Goal: Task Accomplishment & Management: Complete application form

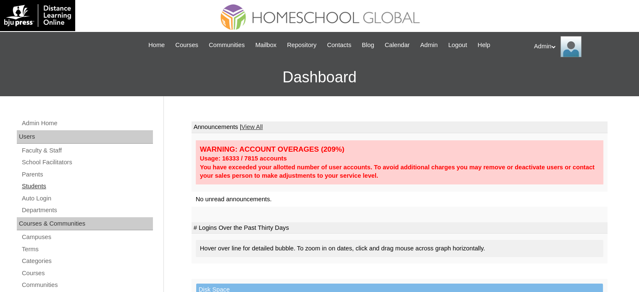
click at [35, 184] on link "Students" at bounding box center [87, 186] width 132 height 11
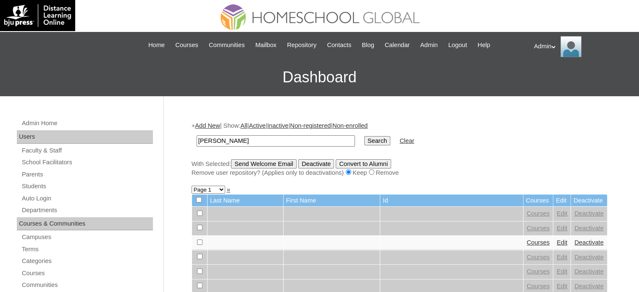
type input "[PERSON_NAME]"
click at [364, 142] on input "Search" at bounding box center [377, 140] width 26 height 9
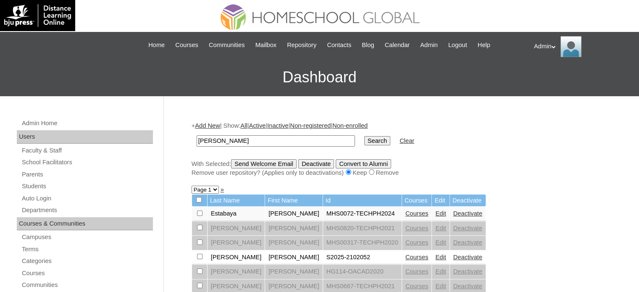
click at [406, 257] on link "Courses" at bounding box center [417, 257] width 23 height 7
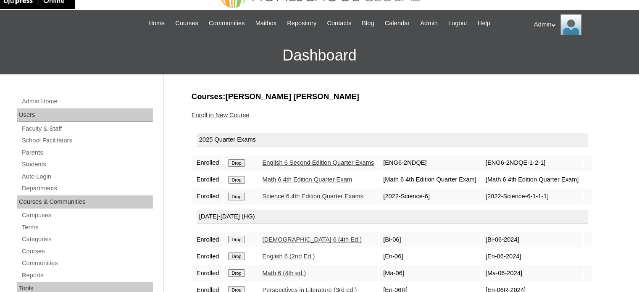
scroll to position [20, 0]
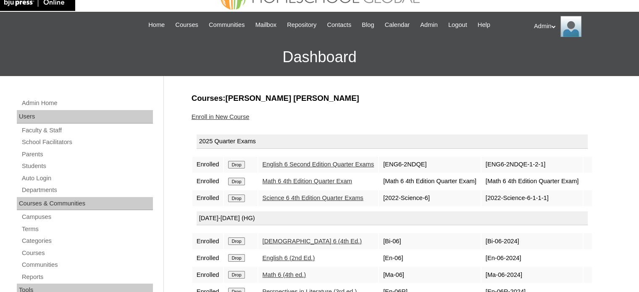
click at [238, 116] on link "Enroll in New Course" at bounding box center [221, 116] width 58 height 7
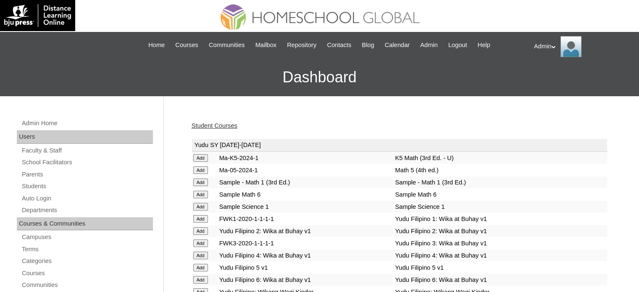
scroll to position [850, 0]
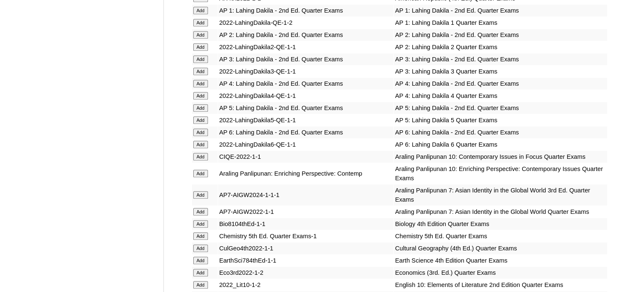
scroll to position [435, 0]
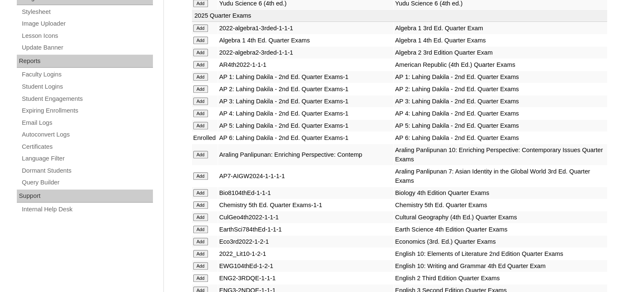
scroll to position [1732, 0]
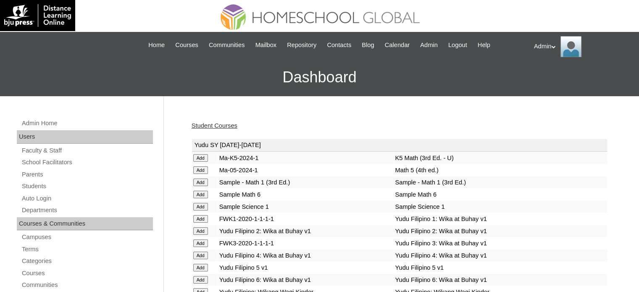
click at [213, 126] on link "Student Courses" at bounding box center [215, 125] width 46 height 7
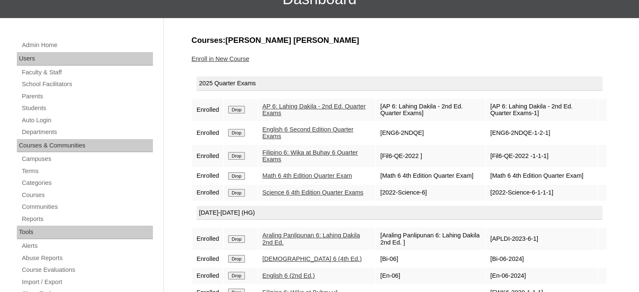
scroll to position [77, 0]
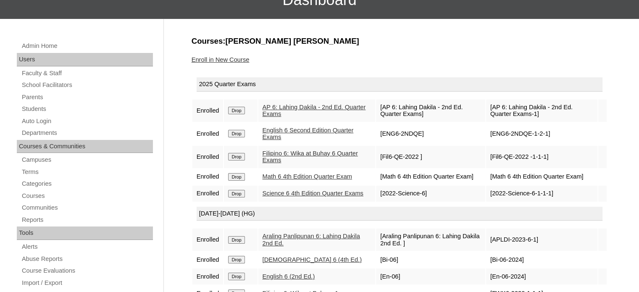
click at [214, 56] on link "Enroll in New Course" at bounding box center [221, 59] width 58 height 7
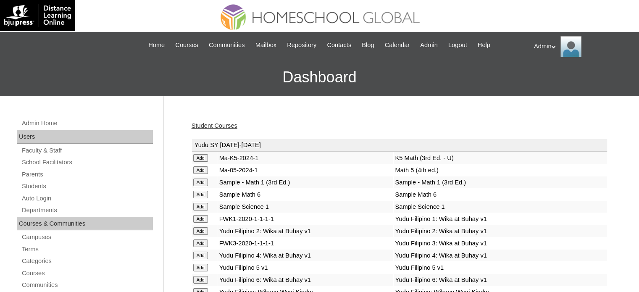
scroll to position [1429, 0]
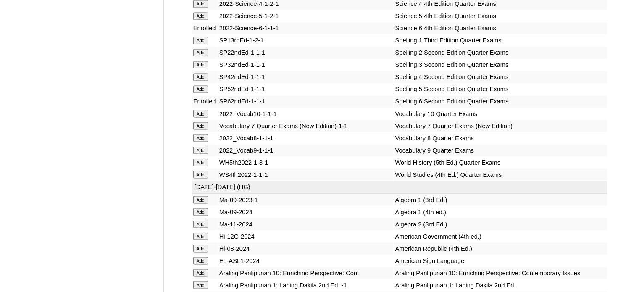
scroll to position [3269, 0]
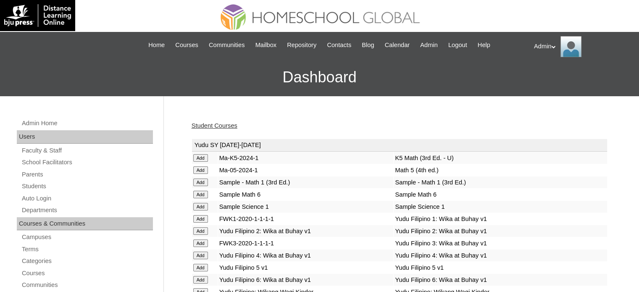
click at [228, 126] on link "Student Courses" at bounding box center [215, 125] width 46 height 7
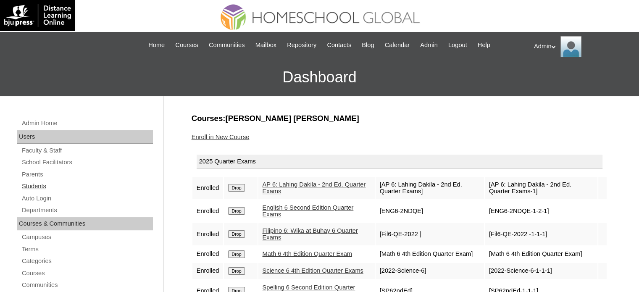
click at [44, 182] on link "Students" at bounding box center [87, 186] width 132 height 11
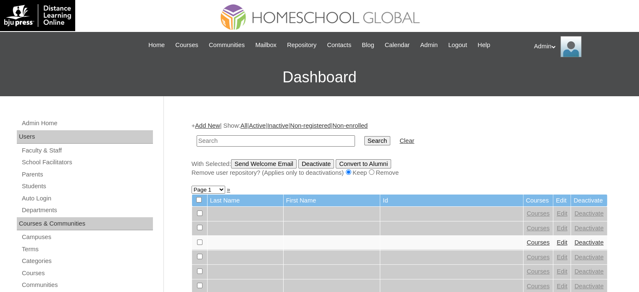
click at [250, 132] on td at bounding box center [275, 141] width 167 height 20
click at [250, 140] on input "text" at bounding box center [276, 140] width 158 height 11
click at [216, 124] on link "Add New" at bounding box center [207, 125] width 25 height 7
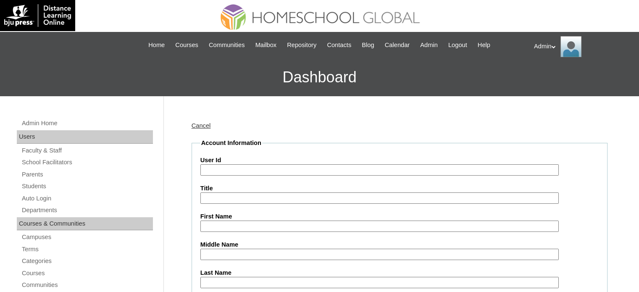
click at [244, 173] on input "User Id" at bounding box center [379, 169] width 358 height 11
type input "2"
paste input "2504283"
type input "S2025-2504283"
click at [228, 226] on input "First Name" at bounding box center [379, 226] width 358 height 11
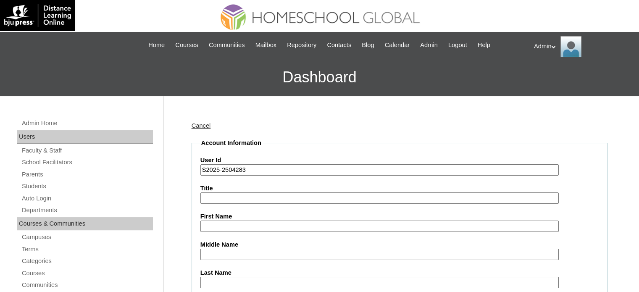
paste input "2504283"
type input "2504283"
paste input "Von Eliasz Rhett Benitez"
drag, startPoint x: 284, startPoint y: 227, endPoint x: 231, endPoint y: 225, distance: 53.0
click at [231, 225] on input "Von Eliasz Rhett Benitez" at bounding box center [379, 226] width 358 height 11
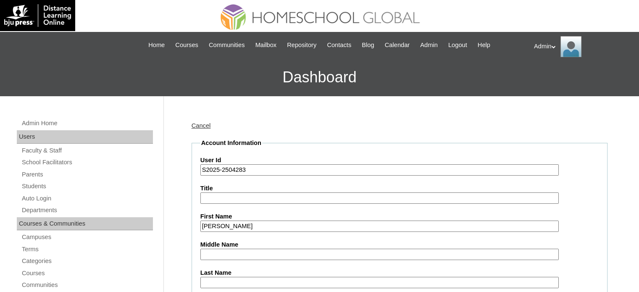
type input "Von Eliasz"
click at [212, 253] on input "Middle Name" at bounding box center [379, 254] width 358 height 11
paste input "Rhett Benitez"
drag, startPoint x: 254, startPoint y: 252, endPoint x: 221, endPoint y: 253, distance: 32.8
click at [221, 253] on input "Rhett Benitez" at bounding box center [379, 254] width 358 height 11
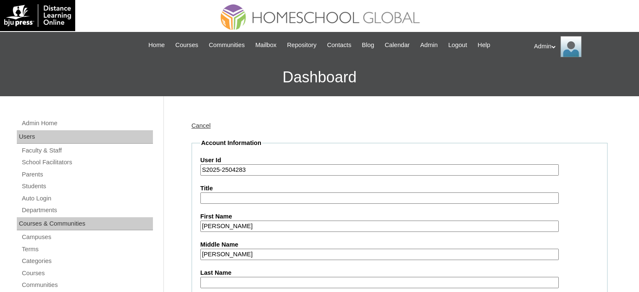
type input "Rhett"
click at [211, 279] on input "Last Name" at bounding box center [379, 282] width 358 height 11
paste input "[PERSON_NAME]"
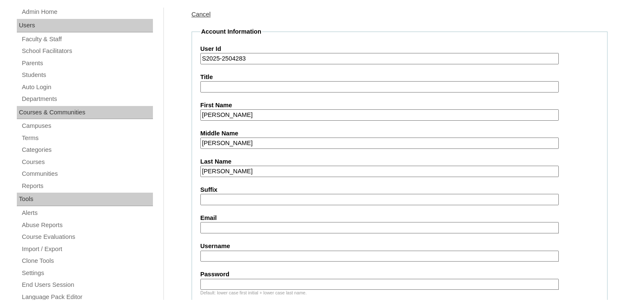
scroll to position [123, 0]
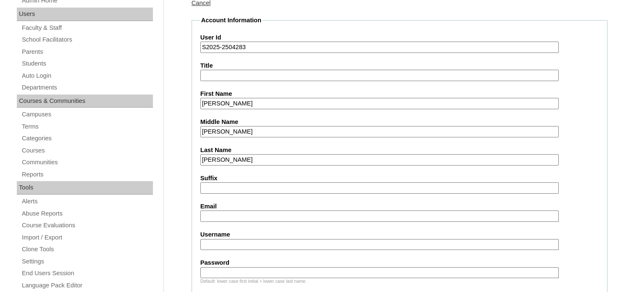
type input "[PERSON_NAME]"
click at [225, 215] on input "Email" at bounding box center [379, 216] width 358 height 11
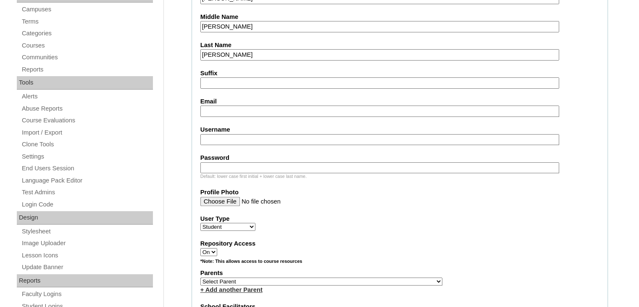
scroll to position [190, 0]
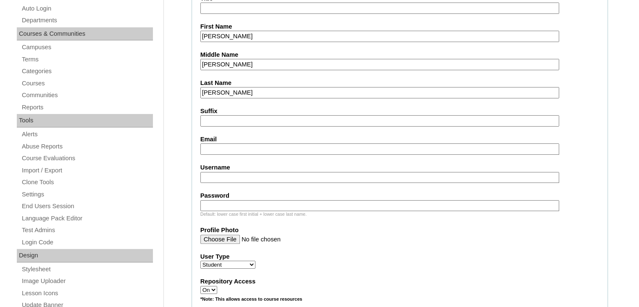
paste input "rhayan_mhay@yahoo.com"
type input "rhayan_mhay@yahoo.com"
click at [272, 175] on input "Username" at bounding box center [379, 177] width 359 height 11
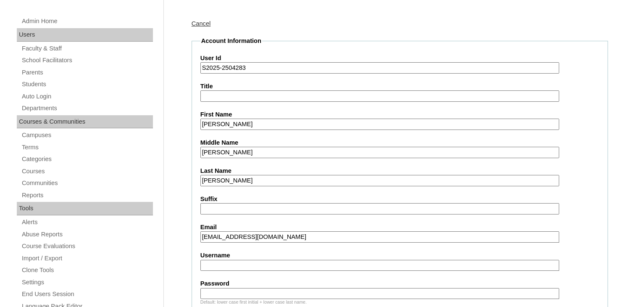
scroll to position [146, 0]
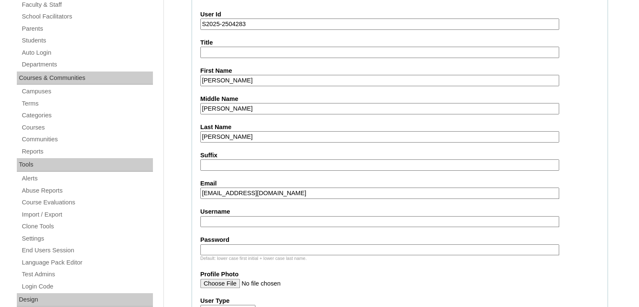
paste input "vonelias.benitez"
type input "vonelias.benitez"
click at [250, 247] on input "Password" at bounding box center [379, 249] width 359 height 11
type input "DLOS2025"
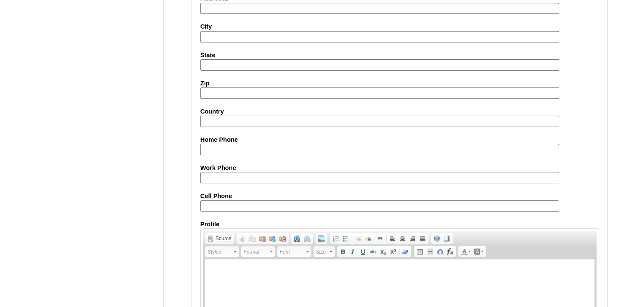
scroll to position [963, 0]
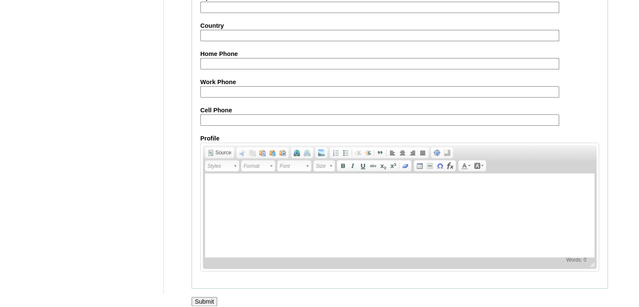
click at [196, 297] on input "Submit" at bounding box center [205, 301] width 26 height 9
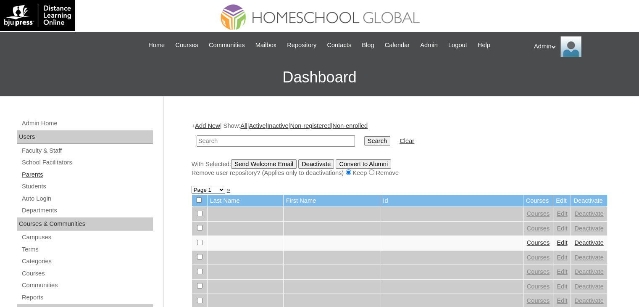
click at [40, 173] on link "Parents" at bounding box center [87, 174] width 132 height 11
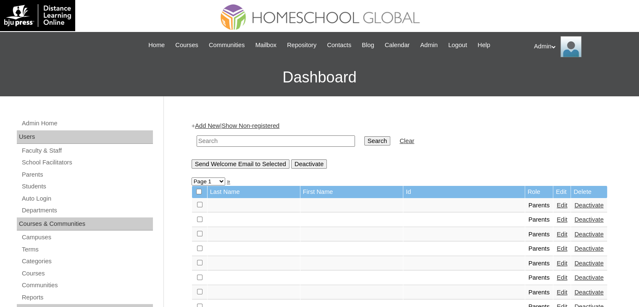
click at [217, 125] on link "Add New" at bounding box center [207, 125] width 25 height 7
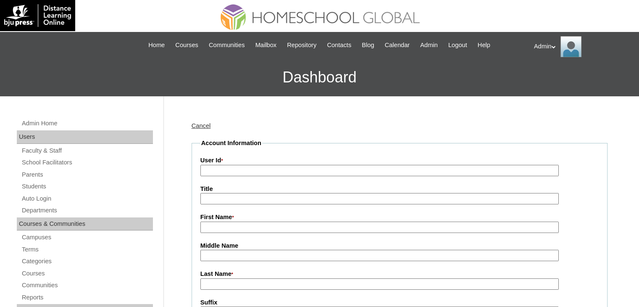
click at [235, 166] on input "User Id *" at bounding box center [379, 170] width 358 height 11
click at [214, 227] on input "First Name *" at bounding box center [379, 226] width 358 height 11
paste input "Rhayan Mhay Cagampang-Benitez"
drag, startPoint x: 321, startPoint y: 223, endPoint x: 242, endPoint y: 224, distance: 79.0
click at [242, 224] on input "Rhayan Mhay Cagampang-Benitez" at bounding box center [379, 226] width 358 height 11
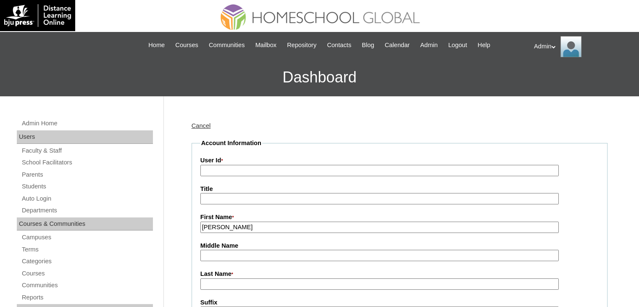
type input "Rhayan Mhay"
click at [227, 253] on input "Middle Name" at bounding box center [379, 255] width 358 height 11
paste input "Cagampang-Benitez"
drag, startPoint x: 269, startPoint y: 256, endPoint x: 242, endPoint y: 256, distance: 26.1
click at [242, 256] on input "Cagampang-Benitez" at bounding box center [379, 255] width 358 height 11
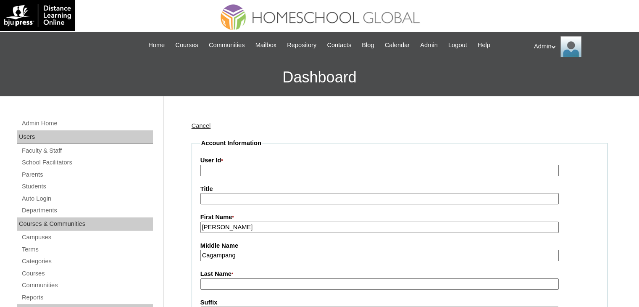
type input "Cagampang"
click at [227, 281] on input "Last Name *" at bounding box center [379, 283] width 358 height 11
paste input "-Benitez"
click at [207, 283] on input "-Benitez" at bounding box center [379, 283] width 358 height 11
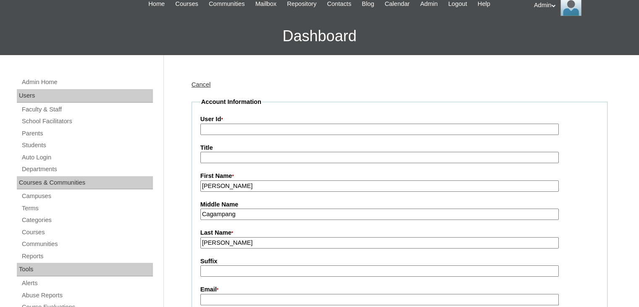
scroll to position [54, 0]
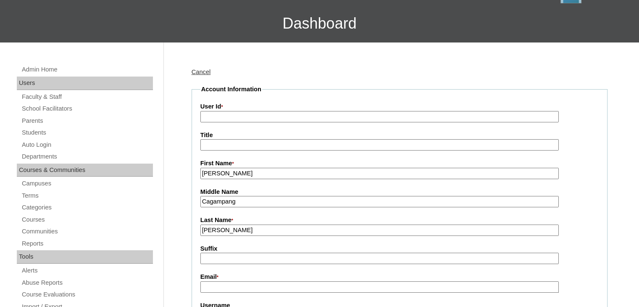
type input "[PERSON_NAME]"
paste input "2025-2504283"
click at [231, 113] on input "User Id *" at bounding box center [379, 116] width 358 height 11
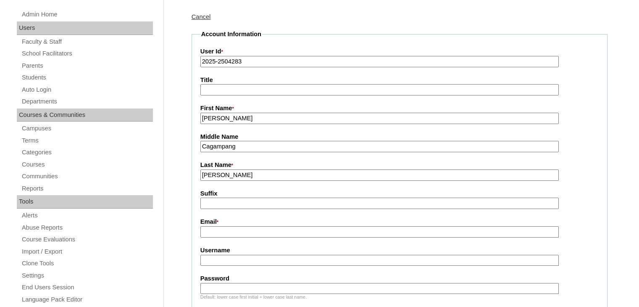
scroll to position [111, 0]
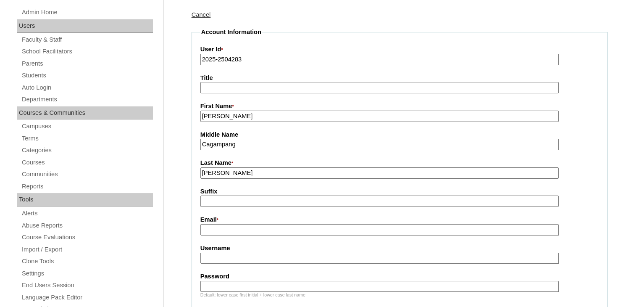
type input "2025-2504283"
click at [256, 229] on input "Email *" at bounding box center [379, 229] width 358 height 11
paste input "[EMAIL_ADDRESS][DOMAIN_NAME]"
type input "[EMAIL_ADDRESS][DOMAIN_NAME]"
click at [224, 253] on input "Username" at bounding box center [379, 258] width 358 height 11
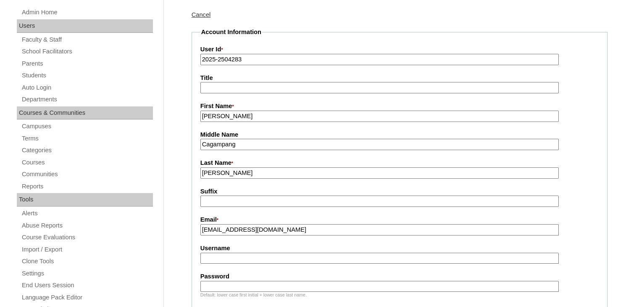
paste input "rhayanmha.benitez"
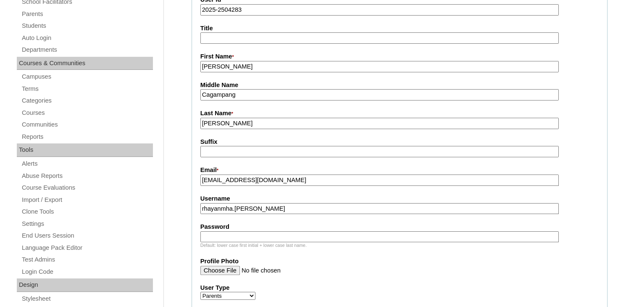
scroll to position [161, 0]
type input "rhayanmha.benitez"
click at [250, 230] on input "Password" at bounding box center [379, 235] width 358 height 11
type input "DLOF2025"
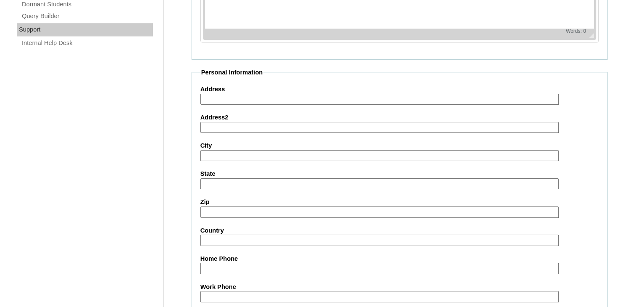
scroll to position [820, 0]
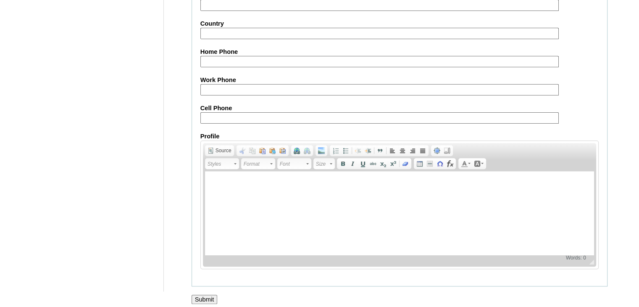
click at [202, 295] on input "Submit" at bounding box center [205, 299] width 26 height 9
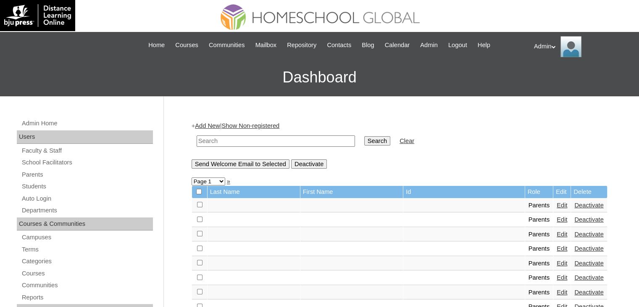
click at [223, 137] on input "text" at bounding box center [276, 140] width 158 height 11
type input "[PERSON_NAME]"
click at [364, 142] on input "Search" at bounding box center [377, 140] width 26 height 9
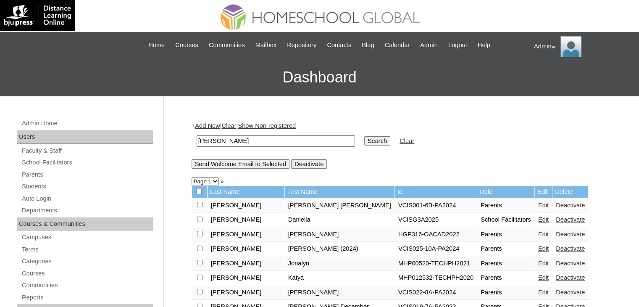
click at [364, 139] on input "Search" at bounding box center [377, 140] width 26 height 9
click at [271, 148] on td "[PERSON_NAME]" at bounding box center [275, 141] width 167 height 20
drag, startPoint x: 271, startPoint y: 148, endPoint x: 348, endPoint y: 137, distance: 78.1
click at [348, 137] on tr "benitez Search Clear" at bounding box center [305, 141] width 226 height 20
click at [364, 137] on input "Search" at bounding box center [377, 140] width 26 height 9
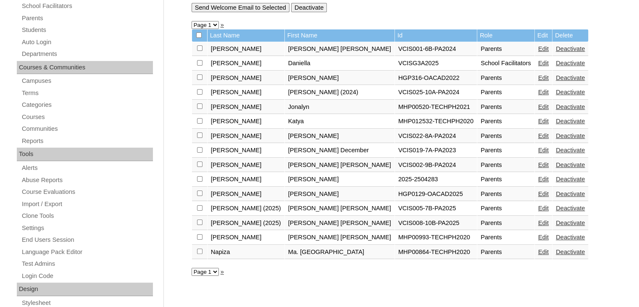
scroll to position [6, 0]
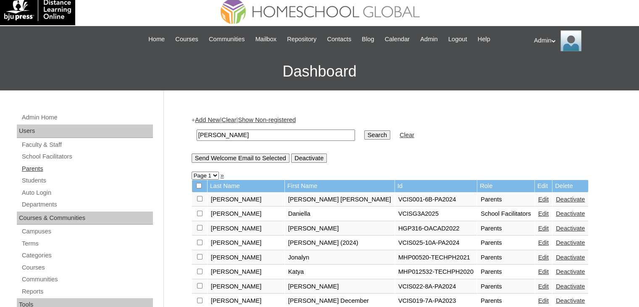
click at [36, 168] on link "Parents" at bounding box center [87, 168] width 132 height 11
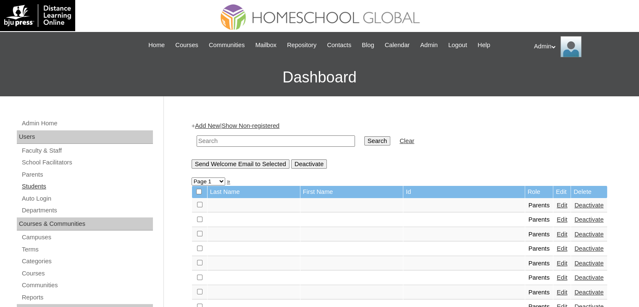
click at [39, 182] on link "Students" at bounding box center [87, 186] width 132 height 11
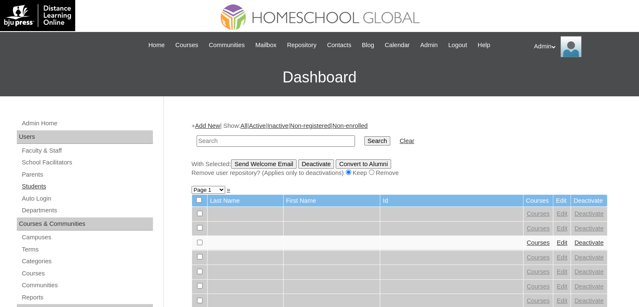
click at [35, 187] on link "Students" at bounding box center [87, 186] width 132 height 11
drag, startPoint x: 0, startPoint y: 0, endPoint x: 217, endPoint y: 141, distance: 258.8
click at [217, 141] on input "text" at bounding box center [276, 140] width 158 height 11
click at [208, 140] on input "Bennitez" at bounding box center [276, 140] width 158 height 11
type input "[PERSON_NAME]"
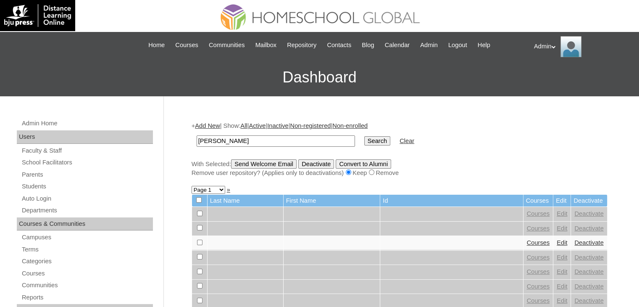
click at [364, 136] on input "Search" at bounding box center [377, 140] width 26 height 9
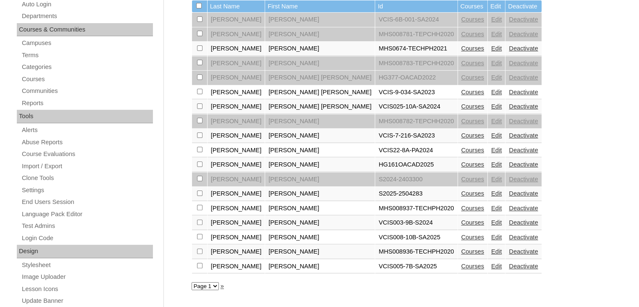
scroll to position [195, 0]
click at [491, 193] on link "Edit" at bounding box center [496, 193] width 11 height 7
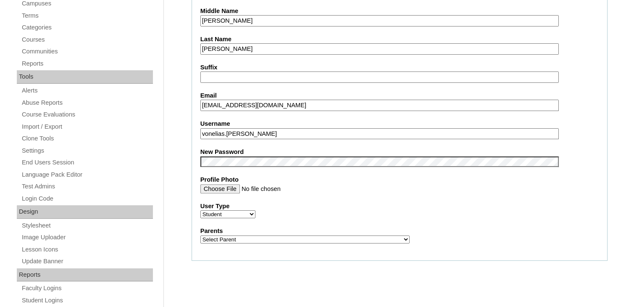
scroll to position [240, 0]
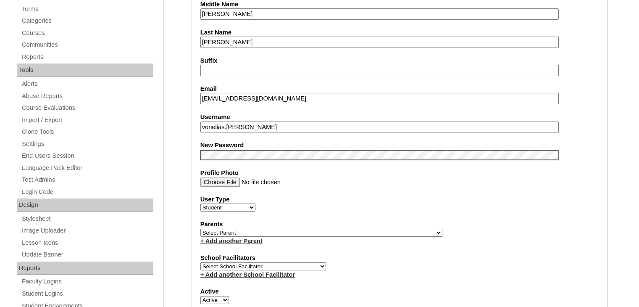
click at [256, 229] on select "Select Parent , , , , , , , , , , , , , , , , , , , , , , , , , , , , , , , , ,…" at bounding box center [321, 233] width 242 height 8
click at [200, 229] on select "Select Parent , , , , , , , , , , , , , , , , , , , , , , , , , , , , , , , , ,…" at bounding box center [321, 233] width 242 height 8
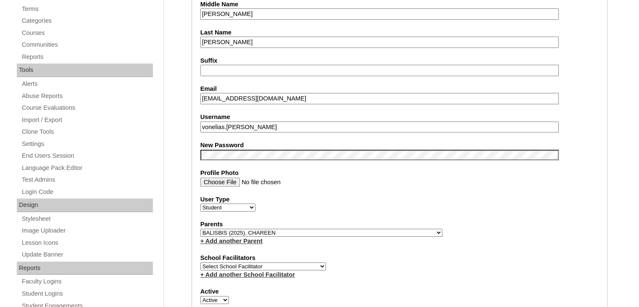
click at [200, 229] on select "Select Parent , , , , , , , , , , , , , , , , , , , , , , , , , , , , , , , , ,…" at bounding box center [321, 233] width 242 height 8
click at [265, 229] on select "Select Parent , , , , , , , , , , , , , , , , , , , , , , , , , , , , , , , , ,…" at bounding box center [321, 233] width 242 height 8
select select "40013"
click at [200, 229] on select "Select Parent , , , , , , , , , , , , , , , , , , , , , , , , , , , , , , , , ,…" at bounding box center [321, 233] width 242 height 8
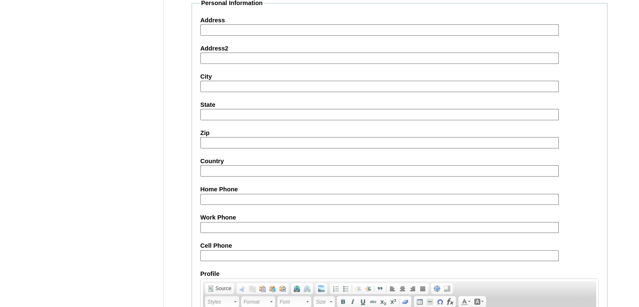
scroll to position [957, 0]
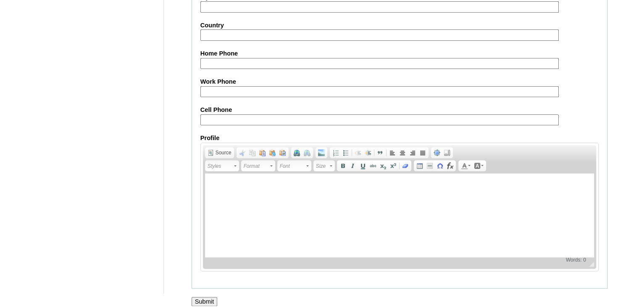
click at [213, 297] on input "Submit" at bounding box center [205, 301] width 26 height 9
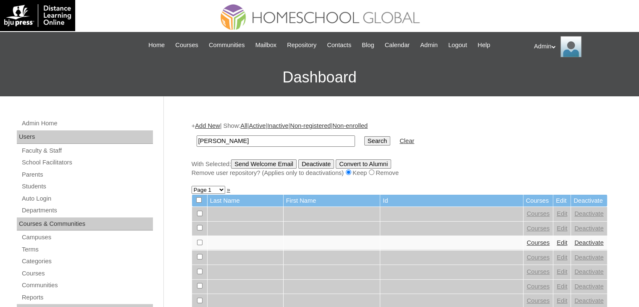
type input "[PERSON_NAME]"
click at [364, 136] on input "Search" at bounding box center [377, 140] width 26 height 9
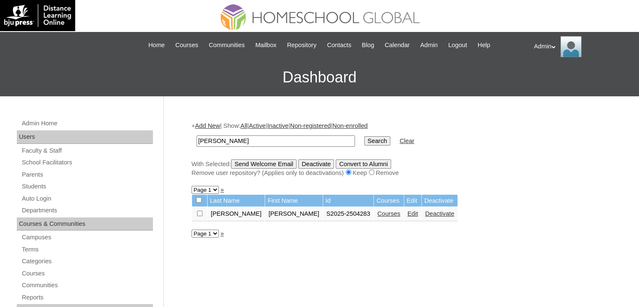
click at [377, 214] on link "Courses" at bounding box center [388, 213] width 23 height 7
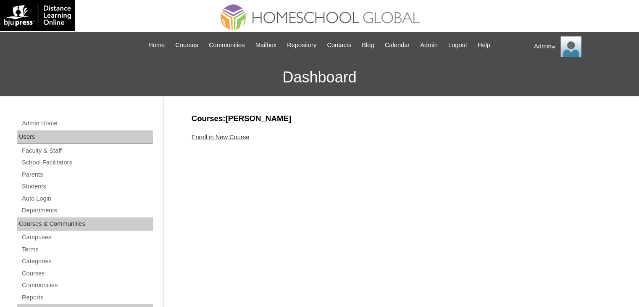
click at [229, 134] on link "Enroll in New Course" at bounding box center [221, 137] width 58 height 7
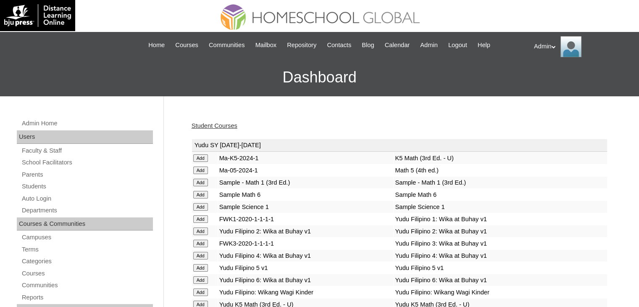
scroll to position [2681, 0]
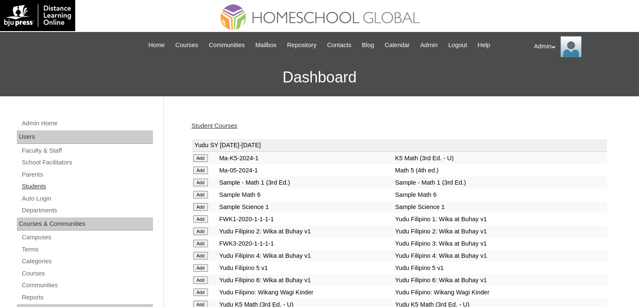
click at [38, 187] on link "Students" at bounding box center [87, 186] width 132 height 11
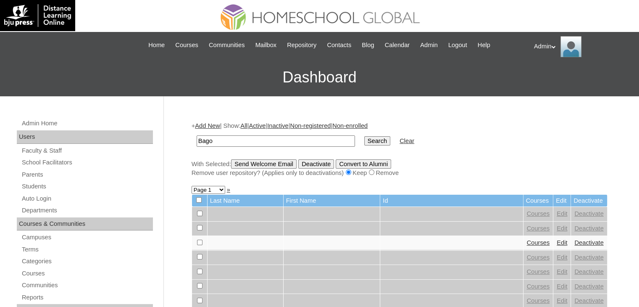
type input "Bago"
click at [364, 136] on input "Search" at bounding box center [377, 140] width 26 height 9
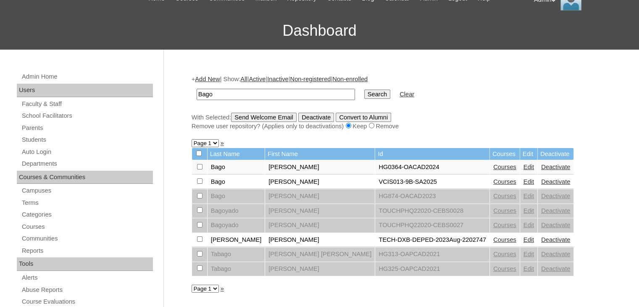
scroll to position [54, 0]
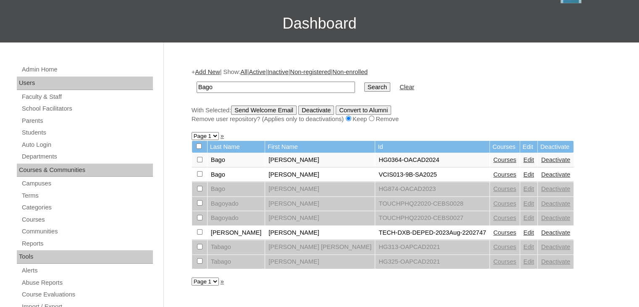
click at [524, 173] on link "Edit" at bounding box center [529, 174] width 11 height 7
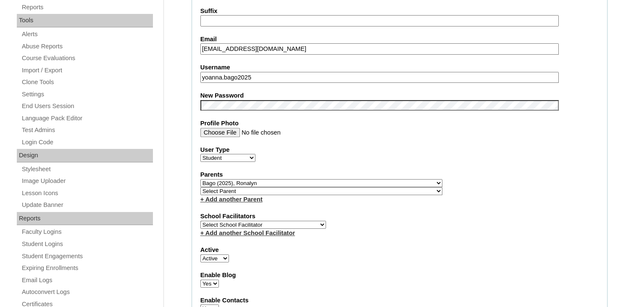
scroll to position [290, 0]
drag, startPoint x: 278, startPoint y: 73, endPoint x: 199, endPoint y: 76, distance: 79.1
click at [199, 76] on fieldset "Account Information User Id VCIS013-9B-SA2025 Title First Name Yoanna Felisse M…" at bounding box center [400, 188] width 416 height 681
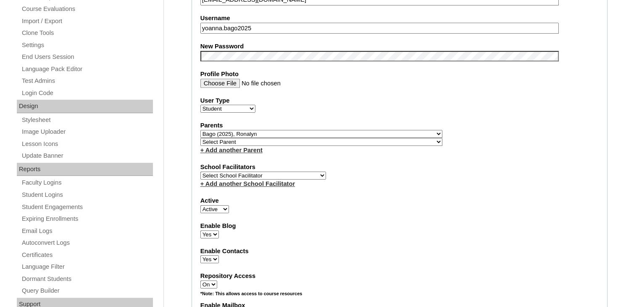
click at [466, 196] on label "Active" at bounding box center [399, 200] width 398 height 9
click at [229, 205] on select "Active Inactive" at bounding box center [214, 209] width 29 height 8
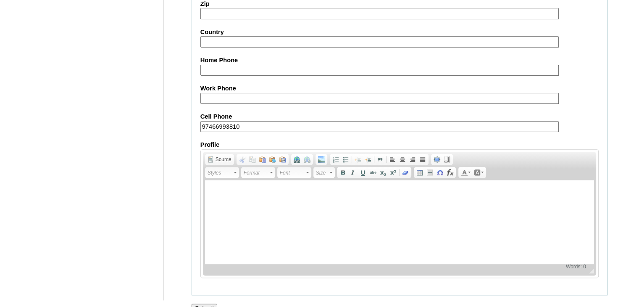
scroll to position [965, 0]
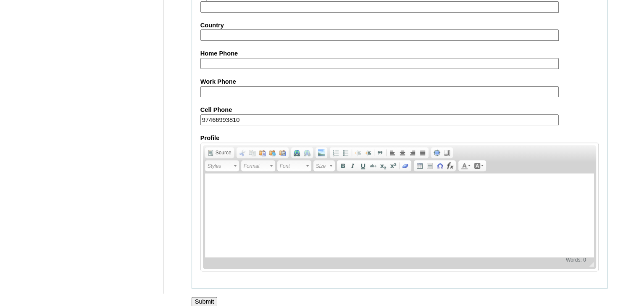
click at [203, 297] on input "Submit" at bounding box center [205, 301] width 26 height 9
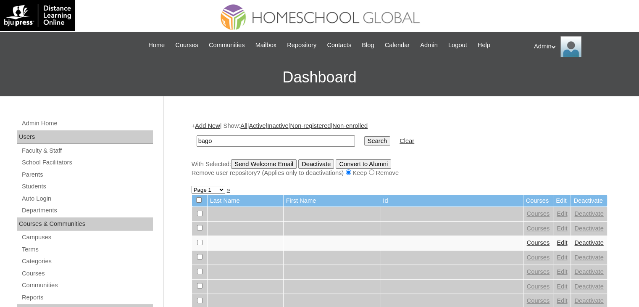
type input "Bago"
click at [364, 143] on input "Search" at bounding box center [377, 140] width 26 height 9
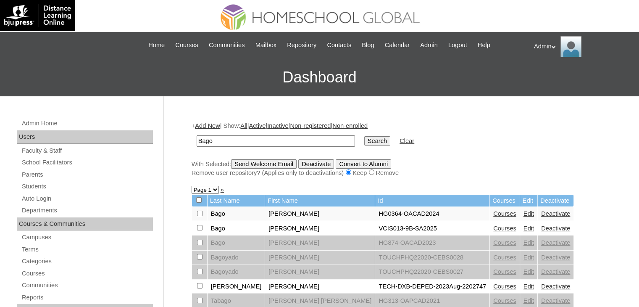
click at [524, 230] on link "Edit" at bounding box center [529, 228] width 11 height 7
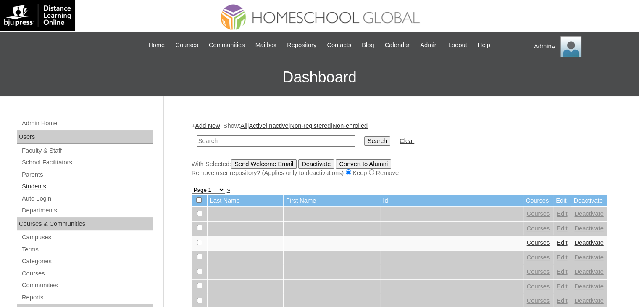
click at [37, 185] on link "Students" at bounding box center [87, 186] width 132 height 11
